Goal: Use online tool/utility: Utilize a website feature to perform a specific function

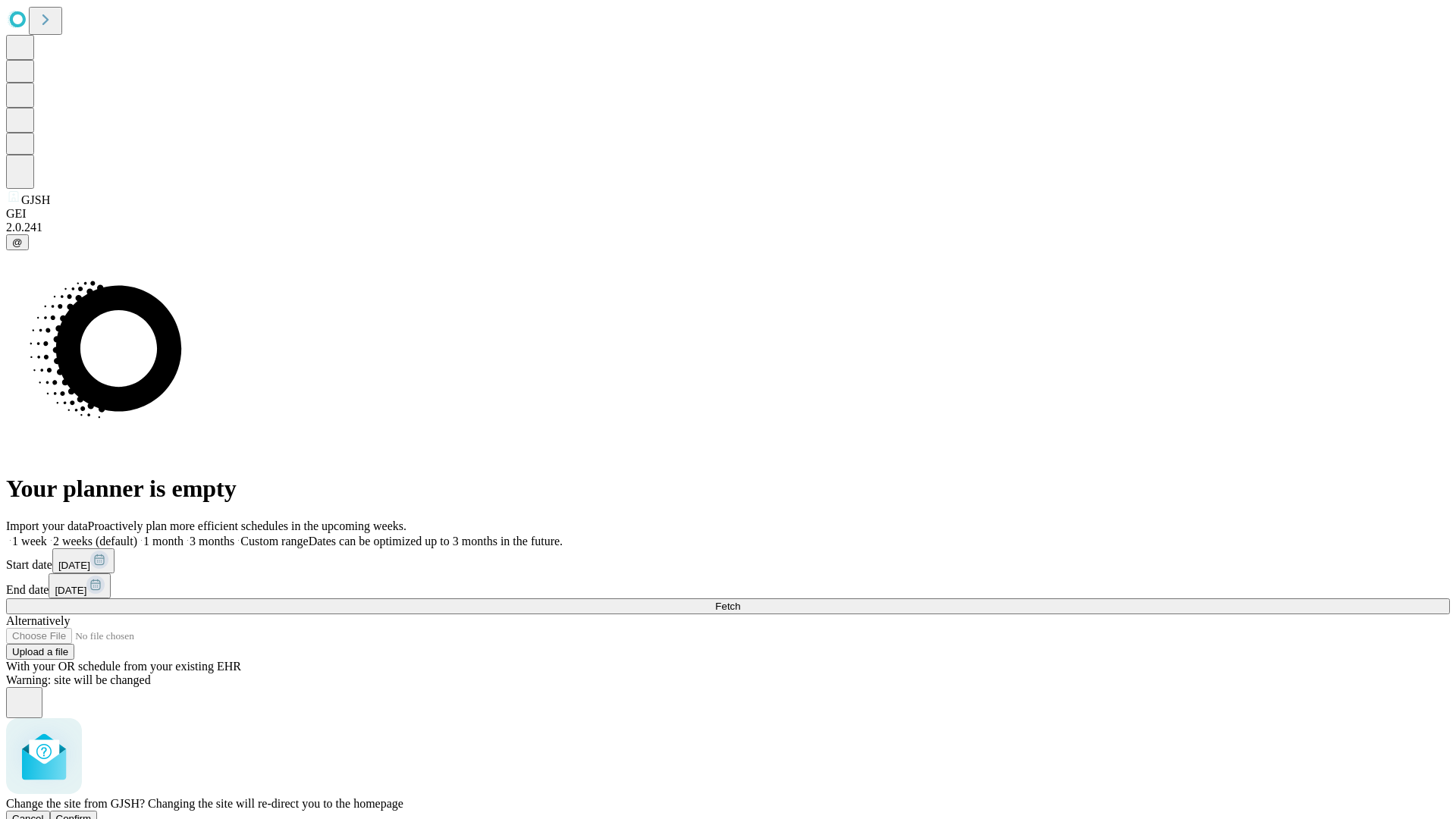
click at [92, 813] on span "Confirm" at bounding box center [73, 818] width 35 height 12
click at [183, 534] on label "1 month" at bounding box center [160, 541] width 46 height 13
click at [740, 600] on span "Fetch" at bounding box center [728, 606] width 25 height 12
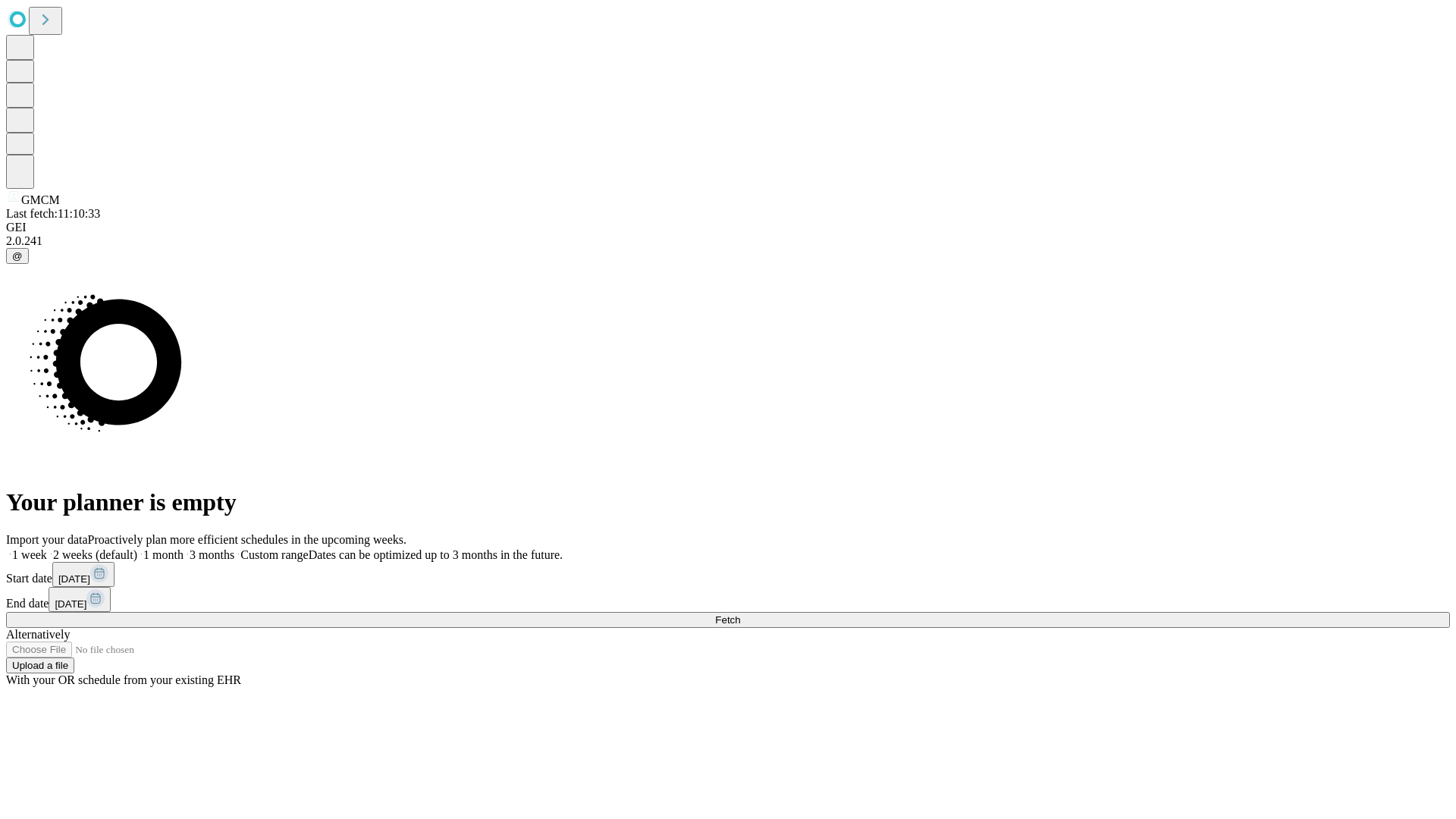
click at [740, 614] on span "Fetch" at bounding box center [728, 619] width 25 height 12
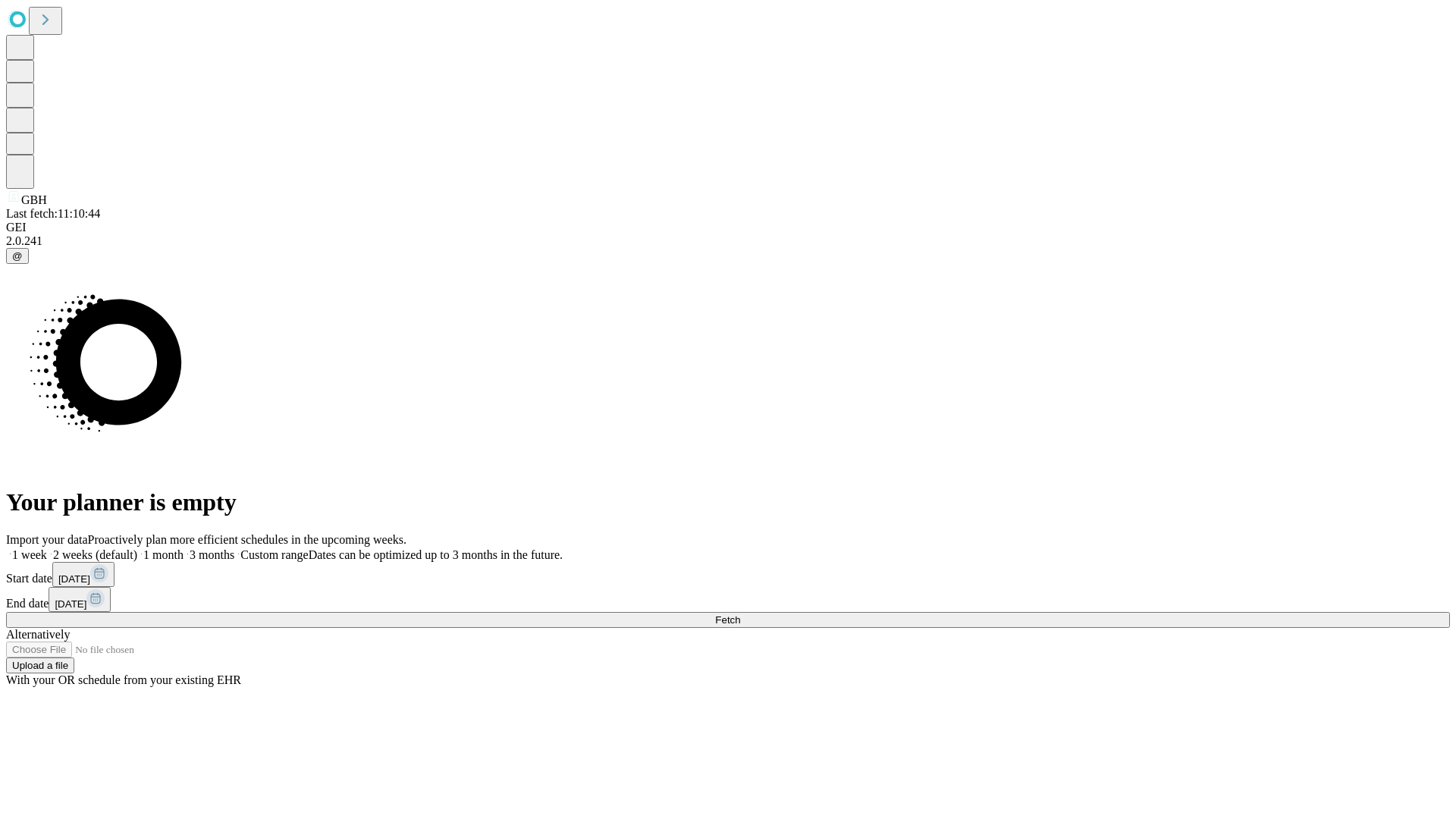
click at [183, 548] on label "1 month" at bounding box center [160, 554] width 46 height 13
click at [740, 614] on span "Fetch" at bounding box center [728, 619] width 25 height 12
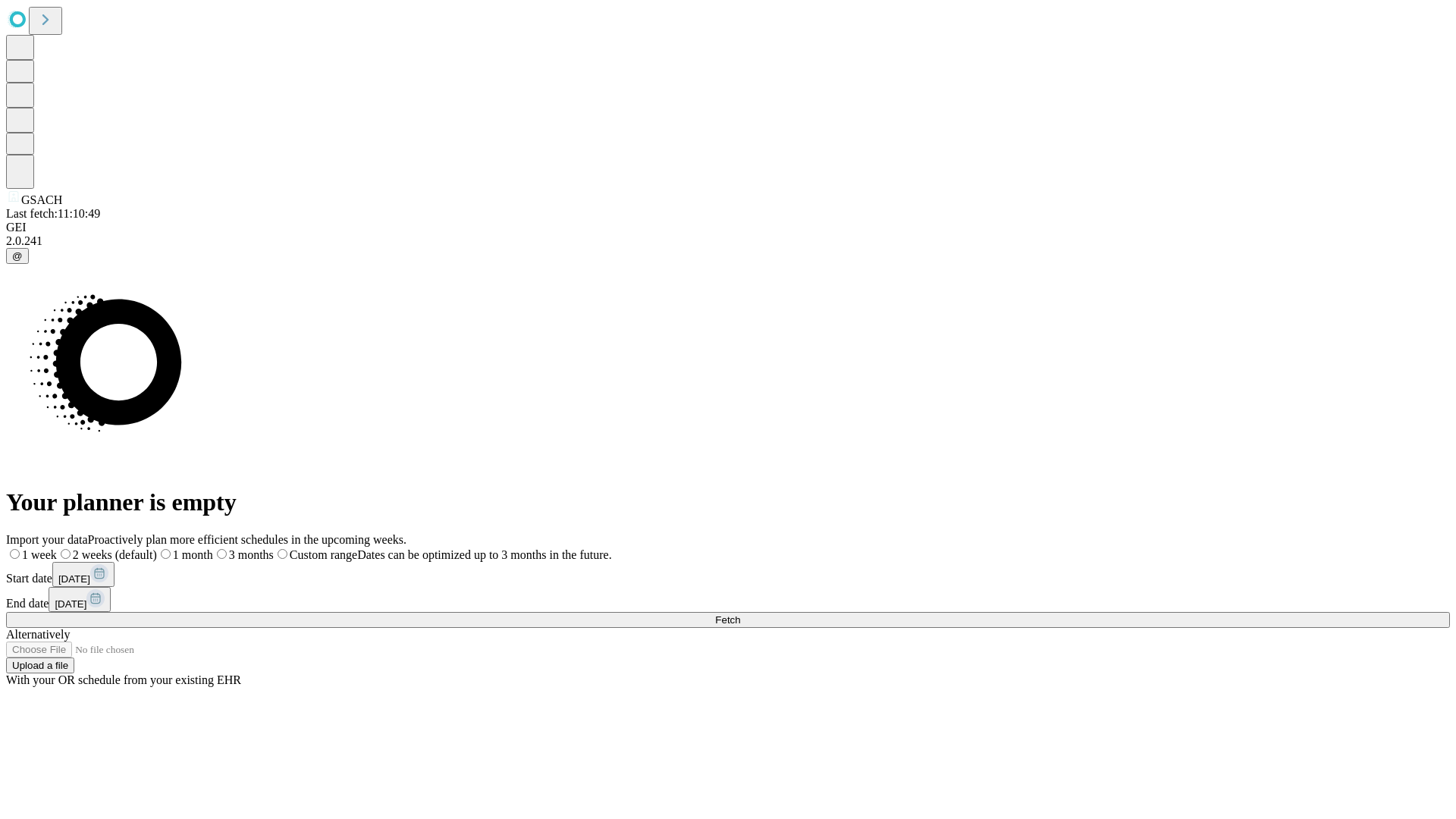
click at [213, 548] on label "1 month" at bounding box center [185, 554] width 56 height 13
click at [740, 614] on span "Fetch" at bounding box center [728, 619] width 25 height 12
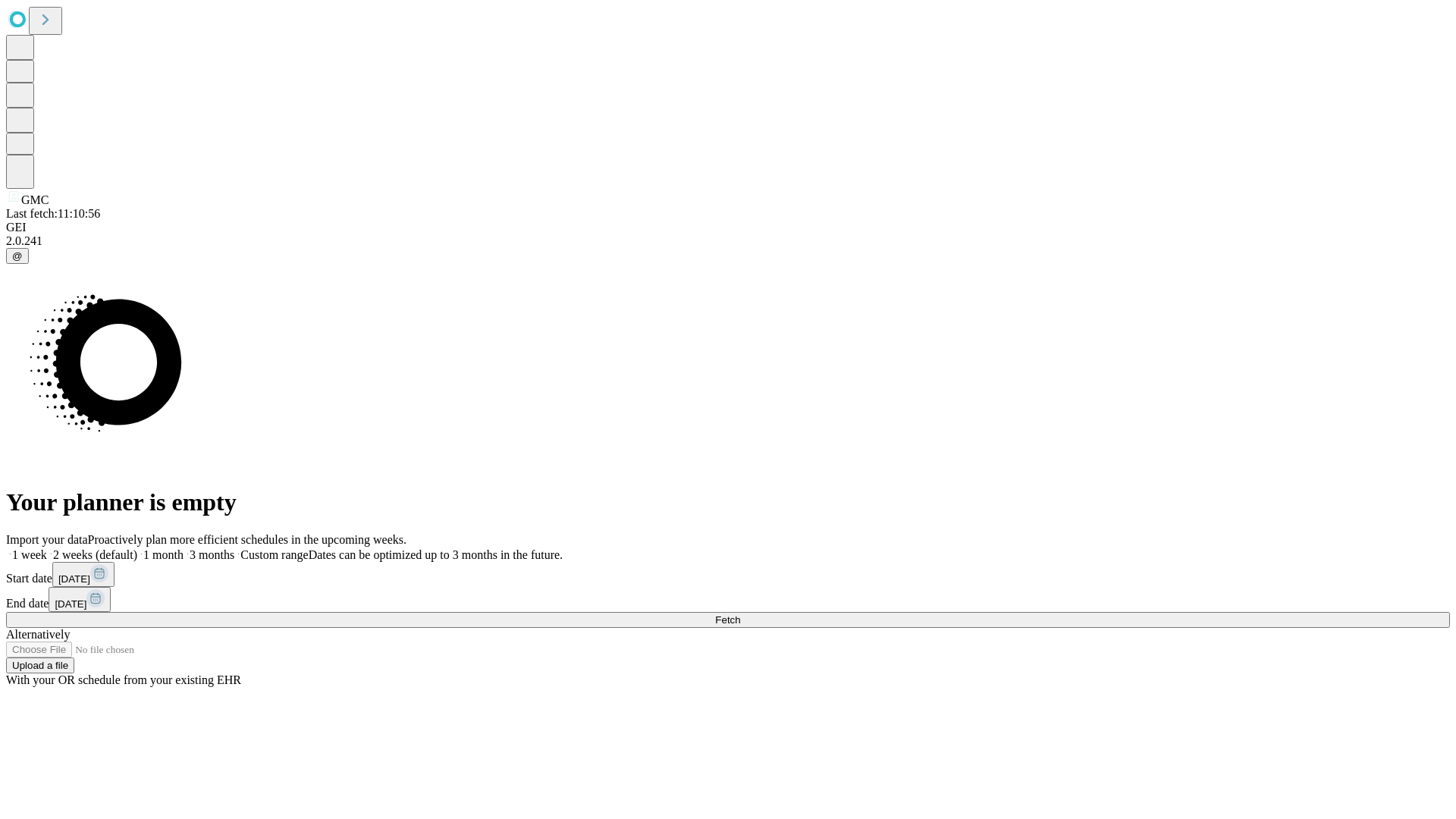
click at [183, 548] on label "1 month" at bounding box center [160, 554] width 46 height 13
click at [740, 614] on span "Fetch" at bounding box center [728, 619] width 25 height 12
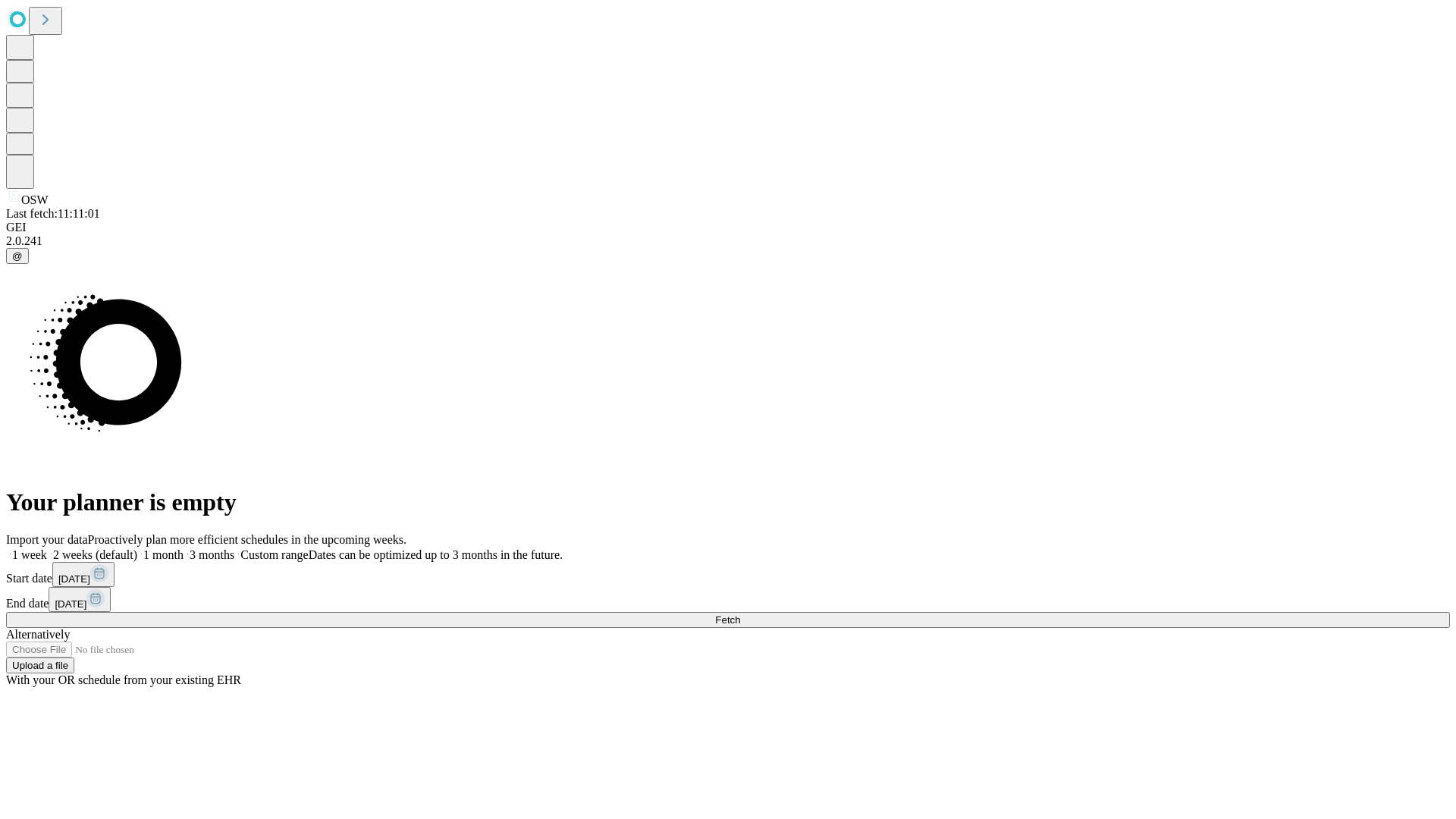
click at [183, 548] on label "1 month" at bounding box center [160, 554] width 46 height 13
click at [740, 614] on span "Fetch" at bounding box center [728, 619] width 25 height 12
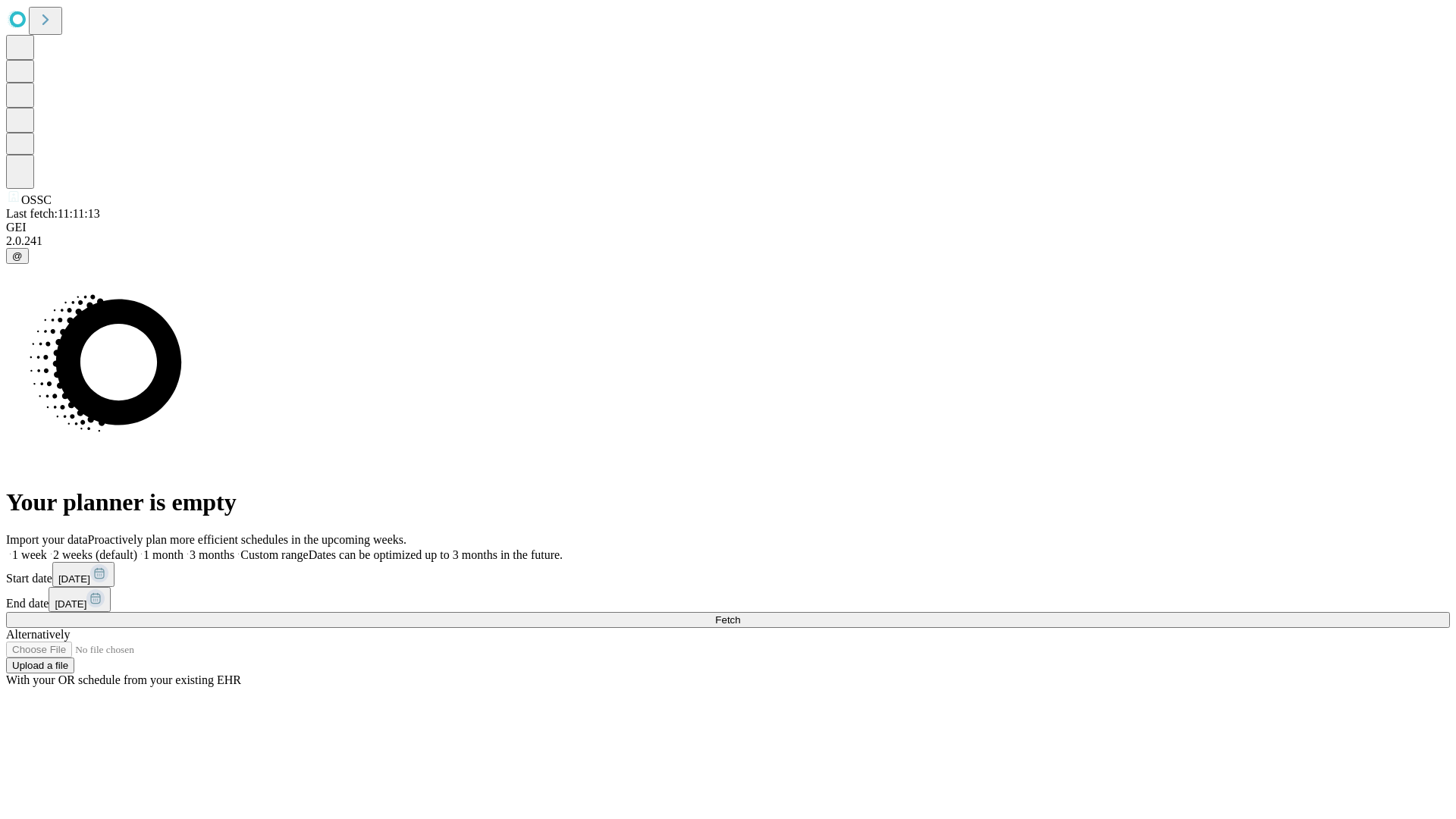
click at [740, 614] on span "Fetch" at bounding box center [728, 619] width 25 height 12
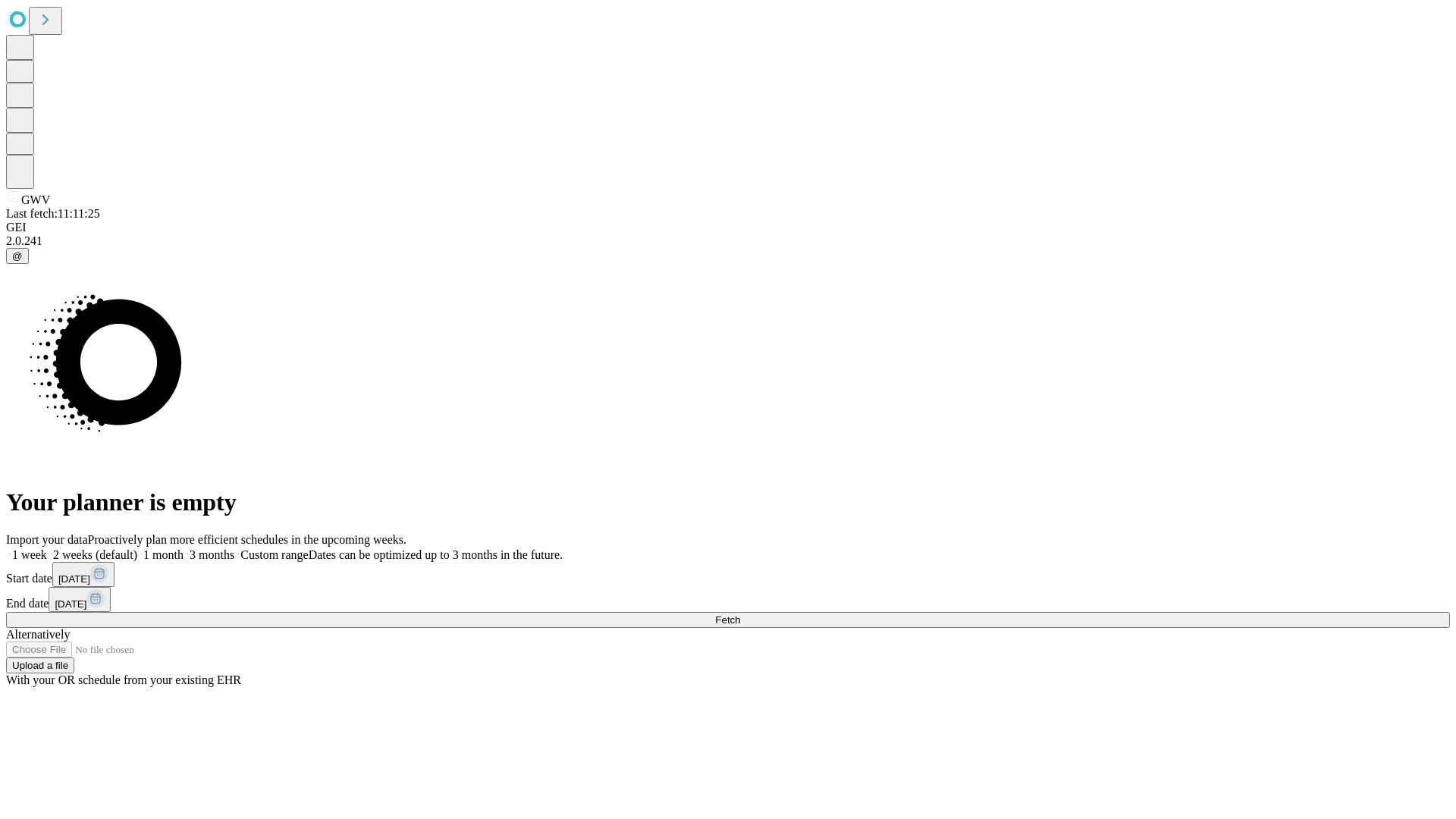
click at [183, 548] on label "1 month" at bounding box center [160, 554] width 46 height 13
click at [740, 614] on span "Fetch" at bounding box center [728, 619] width 25 height 12
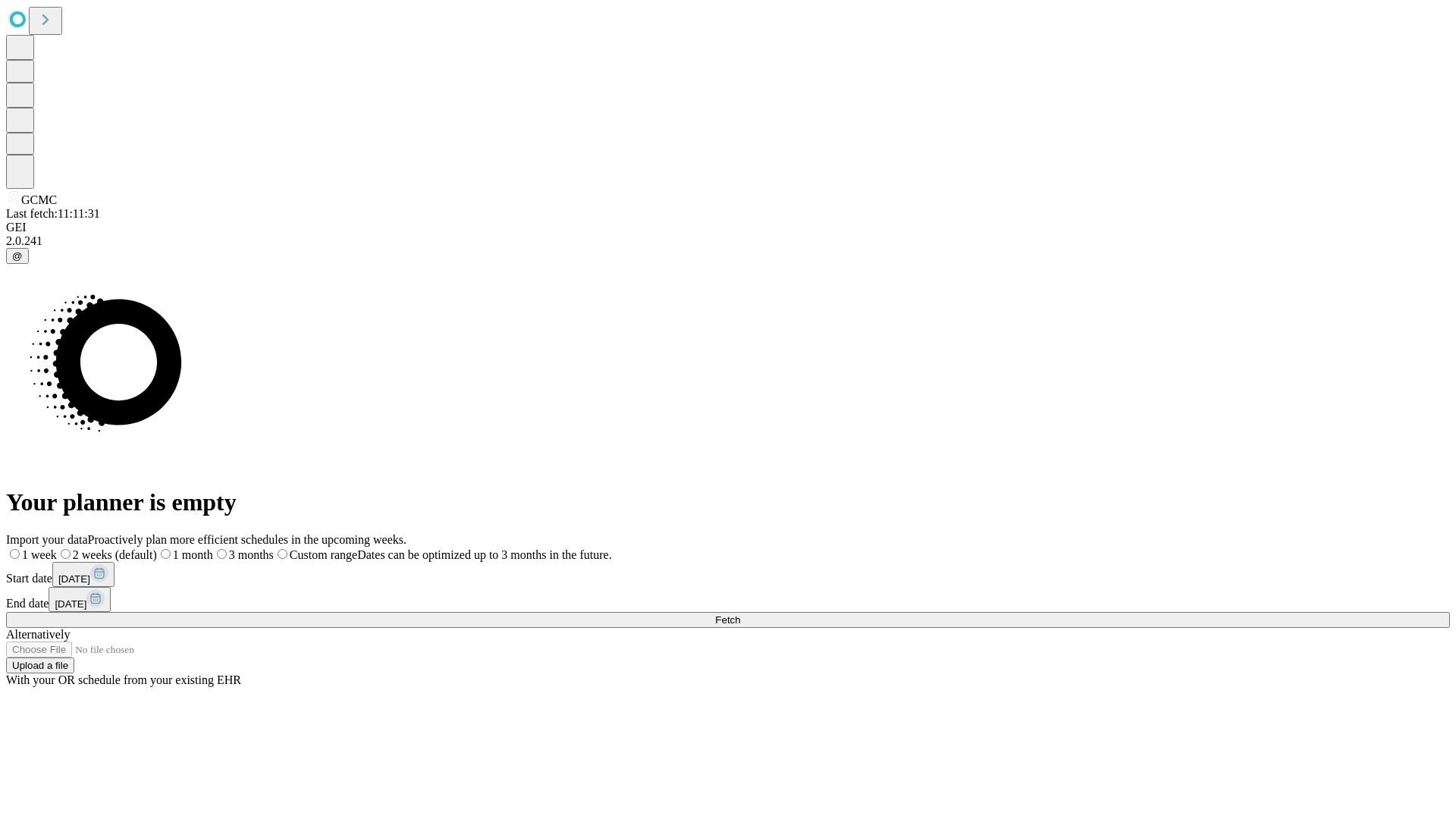
click at [213, 548] on label "1 month" at bounding box center [185, 554] width 56 height 13
click at [740, 614] on span "Fetch" at bounding box center [728, 619] width 25 height 12
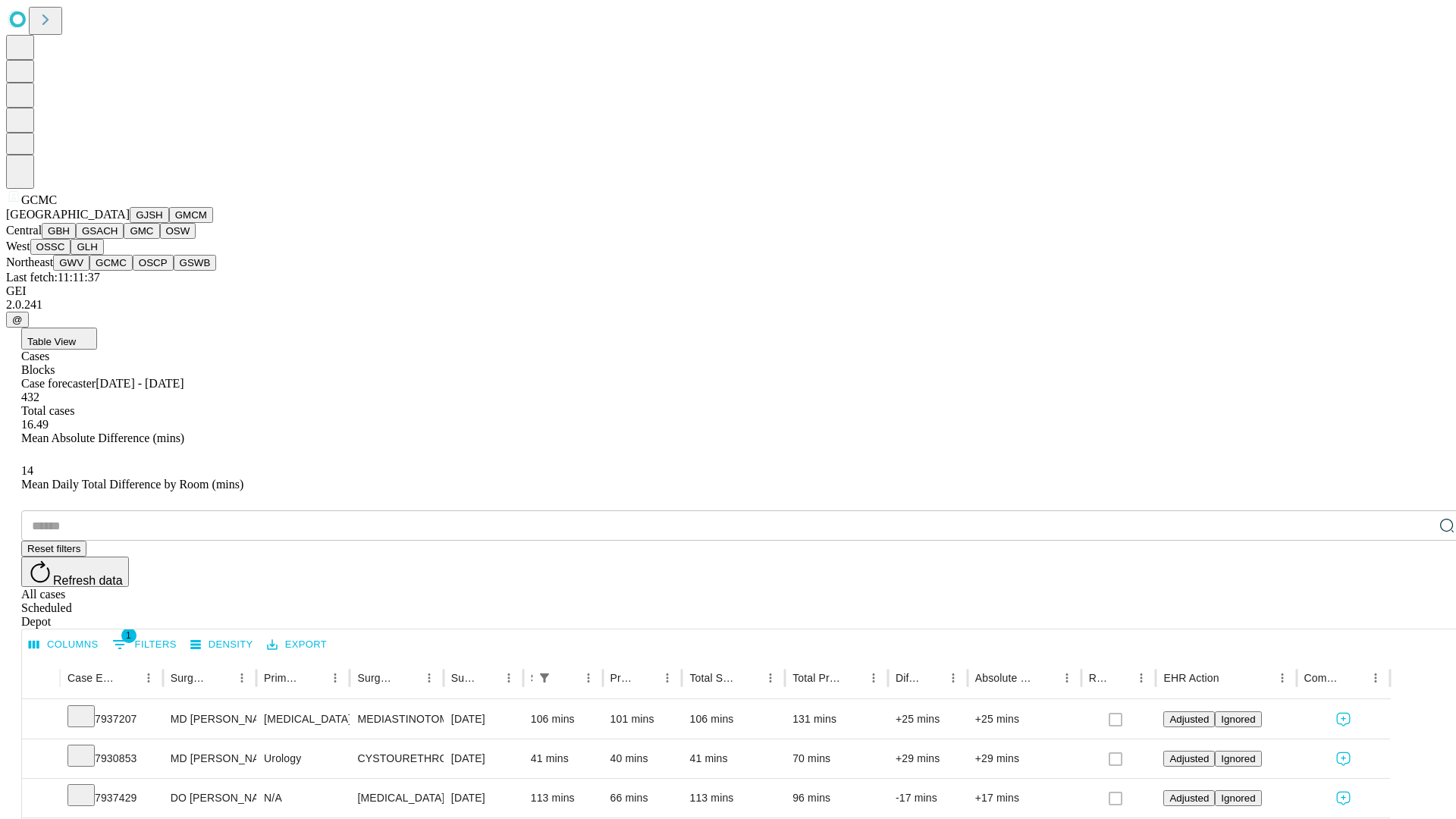
click at [132, 270] on button "OSCP" at bounding box center [152, 263] width 41 height 16
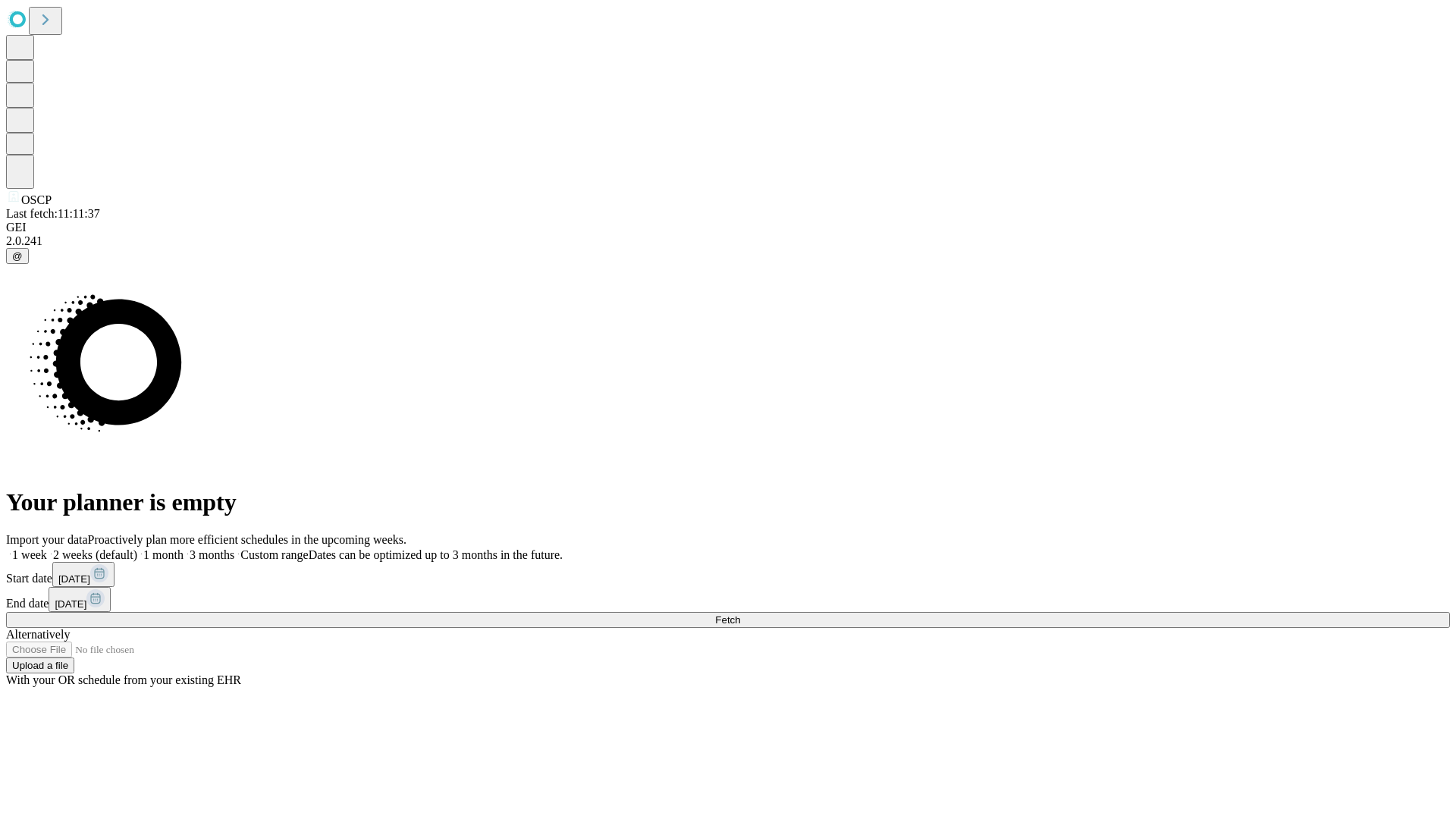
click at [183, 548] on label "1 month" at bounding box center [160, 554] width 46 height 13
click at [740, 614] on span "Fetch" at bounding box center [728, 619] width 25 height 12
